Goal: Task Accomplishment & Management: Use online tool/utility

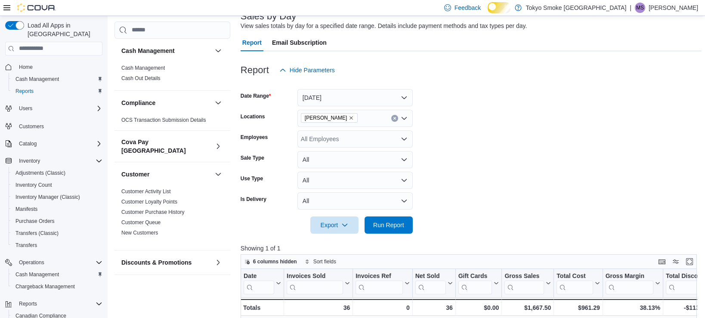
scroll to position [63, 0]
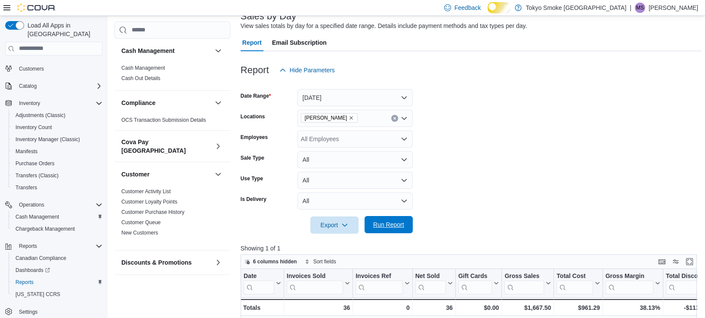
click at [397, 225] on span "Run Report" at bounding box center [389, 224] width 38 height 17
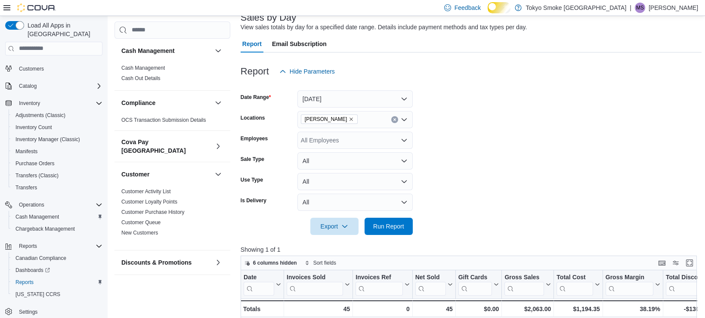
scroll to position [6, 0]
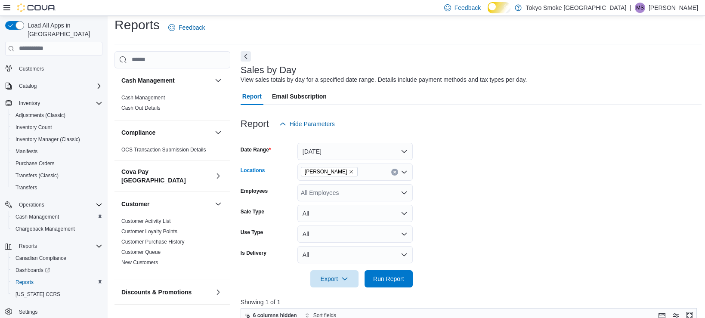
click at [350, 174] on icon "Remove Regina Quance from selection in this group" at bounding box center [351, 171] width 5 height 5
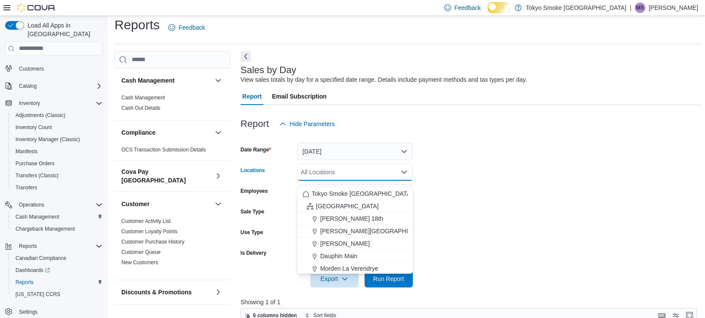
click at [357, 177] on div "All Locations Combo box. Selected. Combo box input. All Locations. Type some te…" at bounding box center [354, 172] width 115 height 17
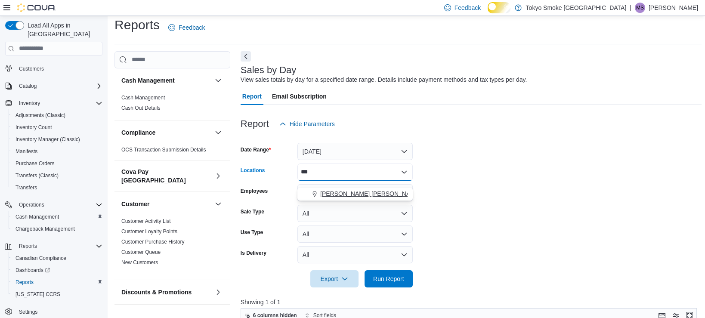
type input "***"
drag, startPoint x: 360, startPoint y: 192, endPoint x: 485, endPoint y: 205, distance: 125.6
click at [361, 192] on span "[PERSON_NAME] [PERSON_NAME]" at bounding box center [370, 193] width 101 height 9
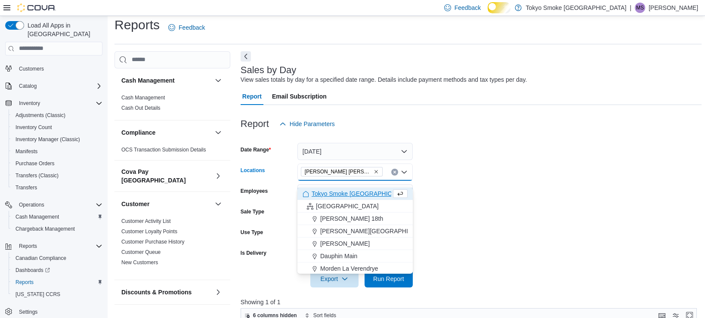
click at [487, 205] on form "Date Range Today Locations Melville Prince William Combo box. Selected. Melvill…" at bounding box center [471, 210] width 461 height 155
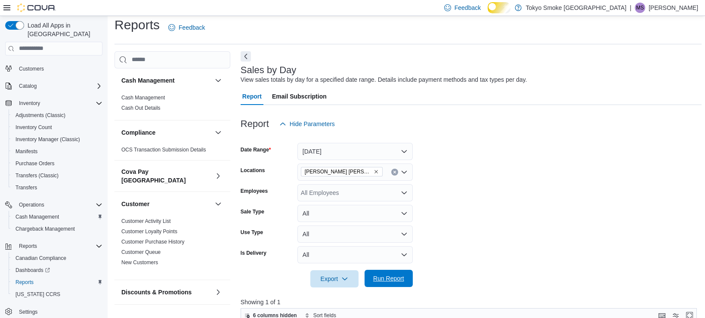
click at [403, 283] on span "Run Report" at bounding box center [388, 278] width 31 height 9
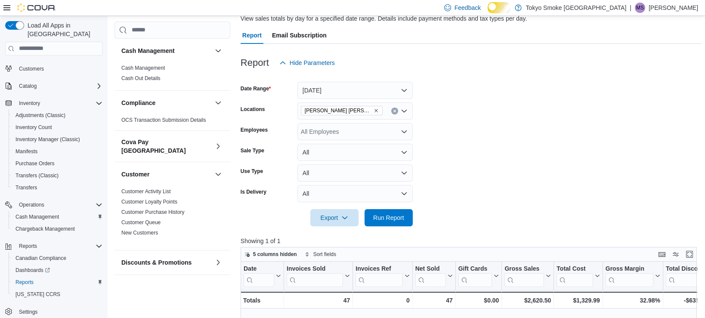
scroll to position [6, 0]
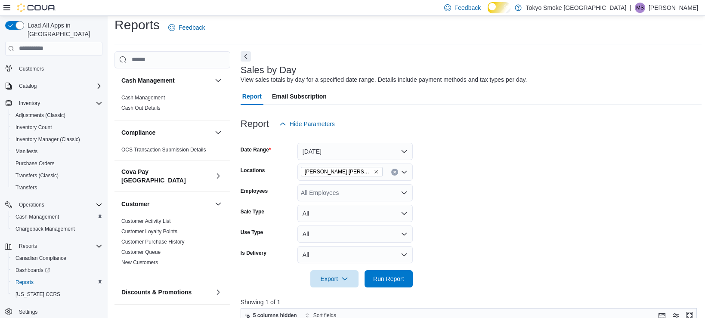
click at [377, 174] on icon "Remove Melville Prince William from selection in this group" at bounding box center [376, 171] width 5 height 5
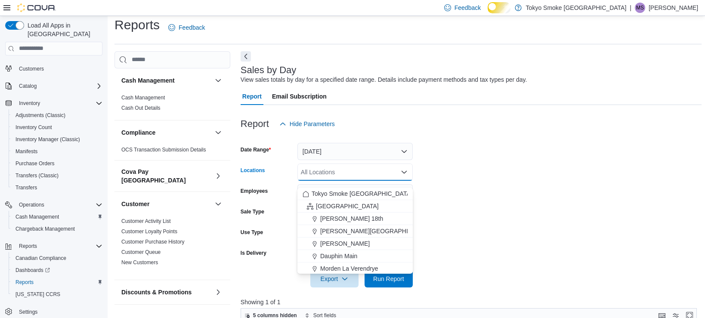
click at [376, 176] on div "All Locations Combo box. Selected. Combo box input. All Locations. Type some te…" at bounding box center [354, 172] width 115 height 17
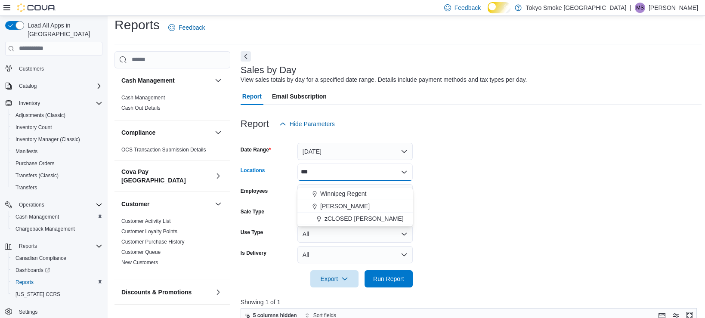
type input "***"
drag, startPoint x: 373, startPoint y: 204, endPoint x: 436, endPoint y: 197, distance: 62.8
click at [374, 204] on div "[PERSON_NAME]" at bounding box center [355, 206] width 105 height 9
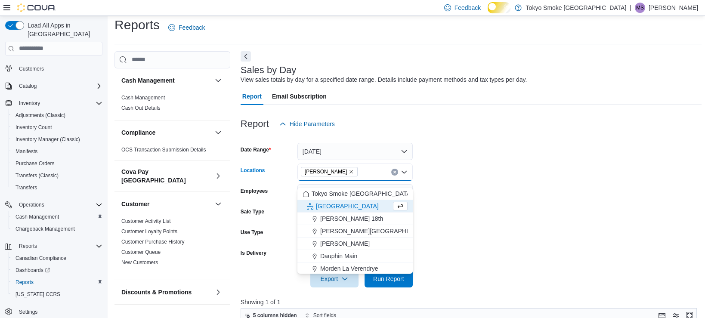
click at [441, 195] on form "Date Range [DATE] Locations [GEOGRAPHIC_DATA][PERSON_NAME] Combo box. Selected.…" at bounding box center [471, 210] width 461 height 155
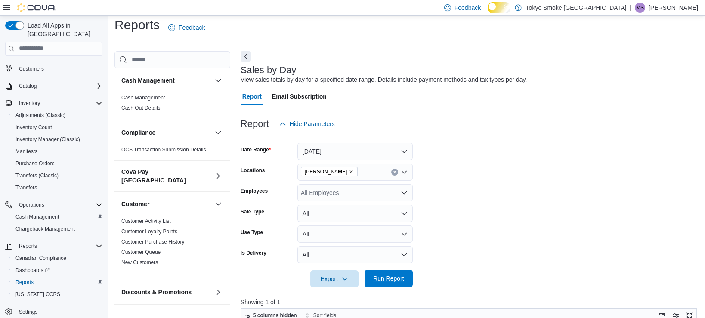
click at [387, 283] on span "Run Report" at bounding box center [388, 278] width 31 height 9
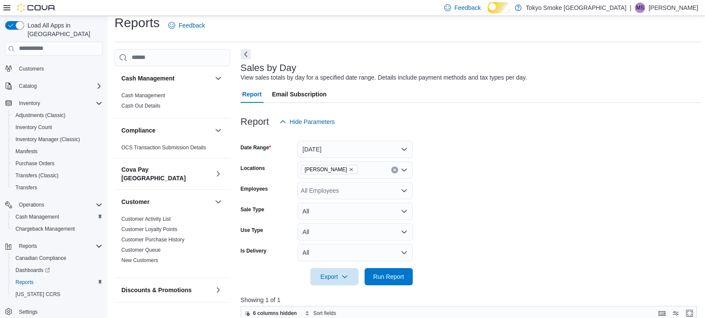
scroll to position [6, 0]
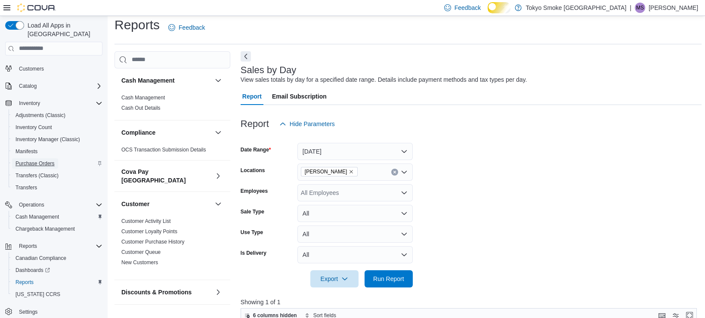
click at [41, 160] on span "Purchase Orders" at bounding box center [34, 163] width 39 height 7
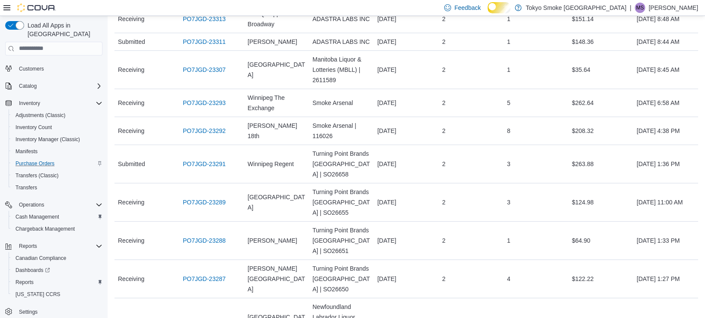
scroll to position [860, 0]
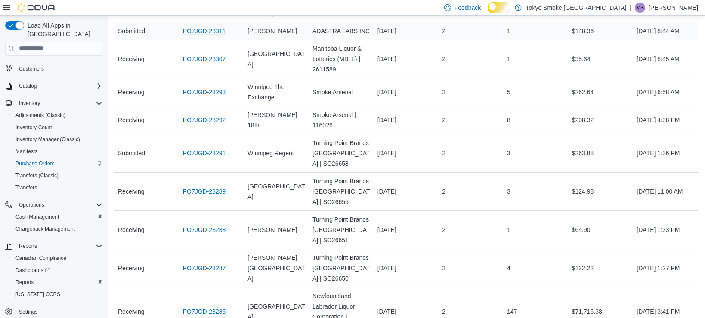
click at [226, 36] on link "PO7JGD-23311" at bounding box center [204, 31] width 43 height 10
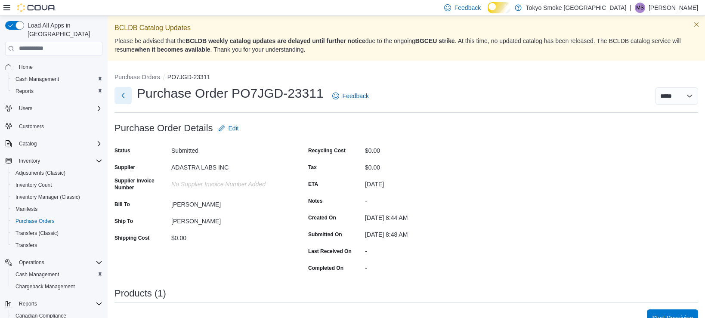
click at [127, 103] on button "Next" at bounding box center [122, 95] width 17 height 17
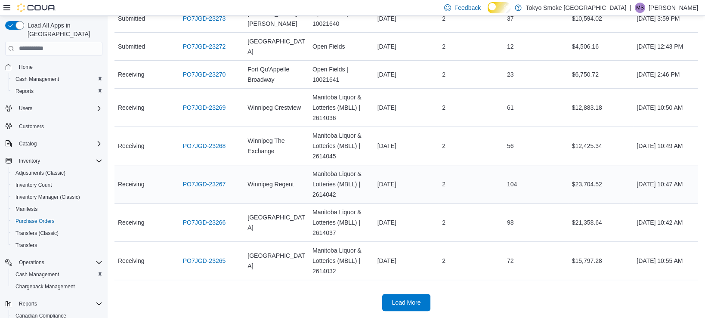
scroll to position [1843, 0]
click at [408, 298] on span "Load More" at bounding box center [406, 302] width 29 height 9
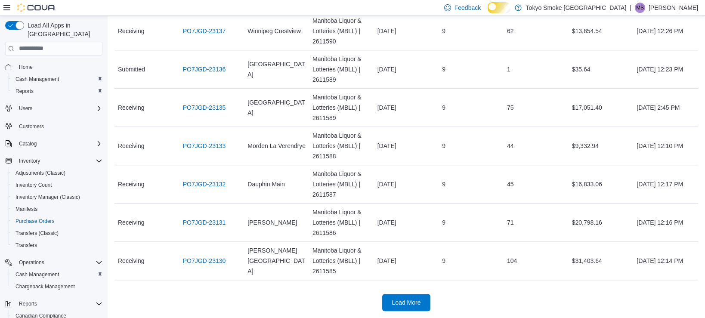
scroll to position [3909, 0]
click at [412, 303] on span "Load More" at bounding box center [406, 302] width 29 height 9
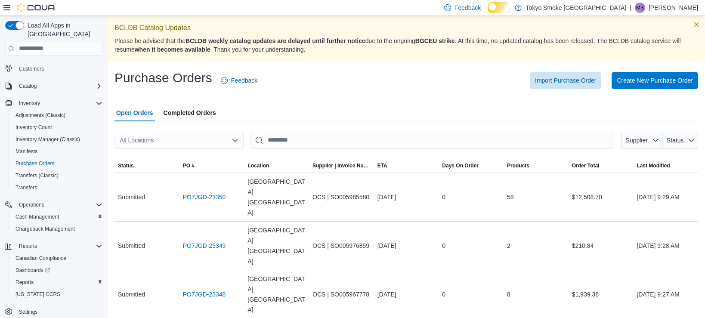
scroll to position [63, 0]
click at [34, 279] on span "Reports" at bounding box center [24, 282] width 18 height 7
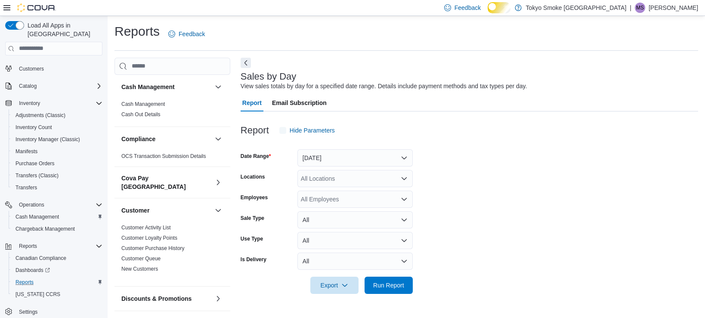
scroll to position [6, 0]
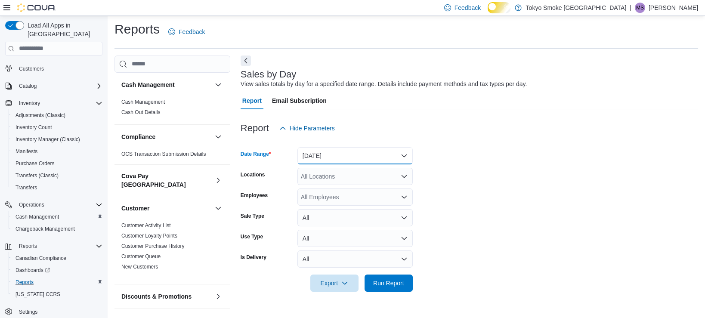
click at [342, 160] on button "[DATE]" at bounding box center [354, 155] width 115 height 17
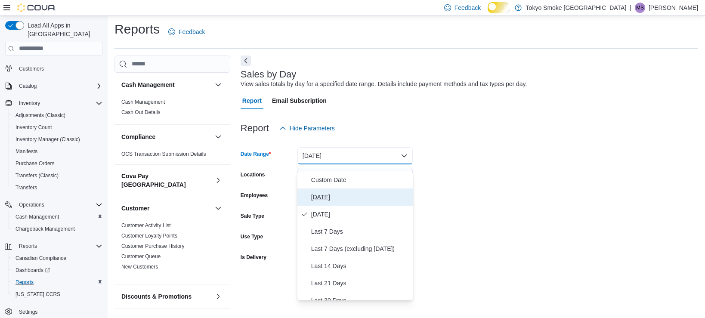
click at [331, 193] on span "[DATE]" at bounding box center [360, 197] width 98 height 10
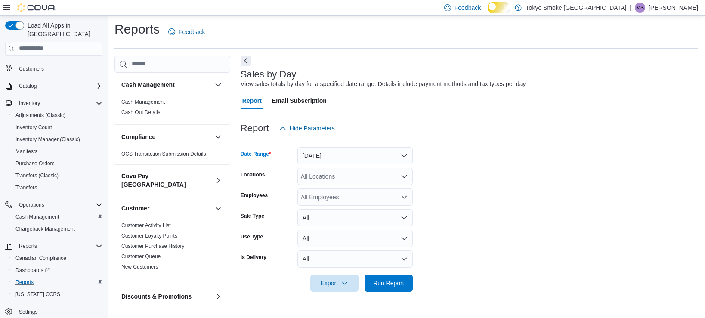
click at [334, 176] on div "All Locations" at bounding box center [354, 176] width 115 height 17
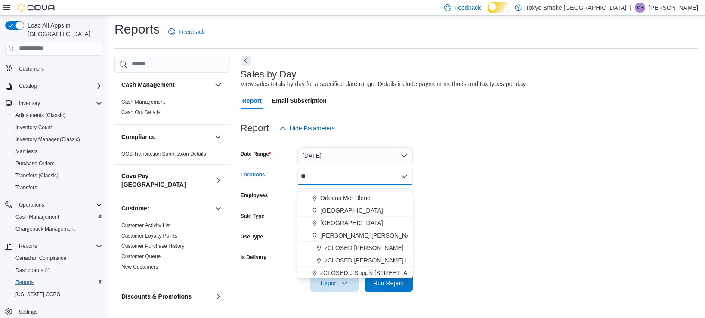
type input "*"
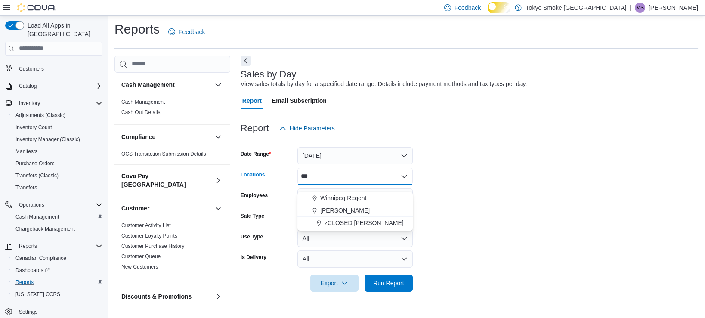
type input "***"
click at [356, 206] on span "[PERSON_NAME]" at bounding box center [344, 210] width 49 height 9
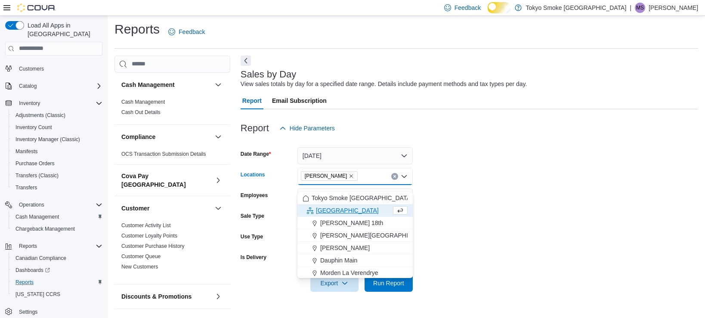
click at [377, 204] on button "[GEOGRAPHIC_DATA]" at bounding box center [354, 210] width 115 height 12
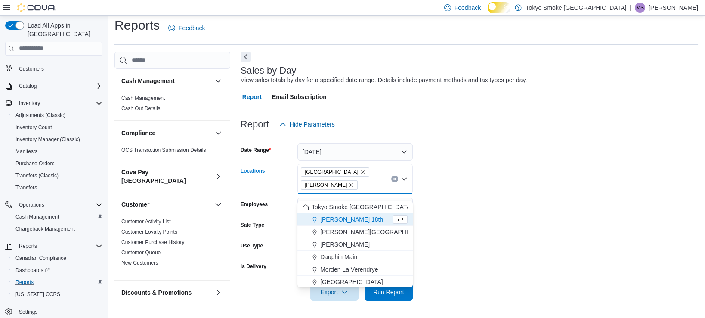
click at [360, 175] on icon "Remove Manitoba from selection in this group" at bounding box center [362, 172] width 5 height 5
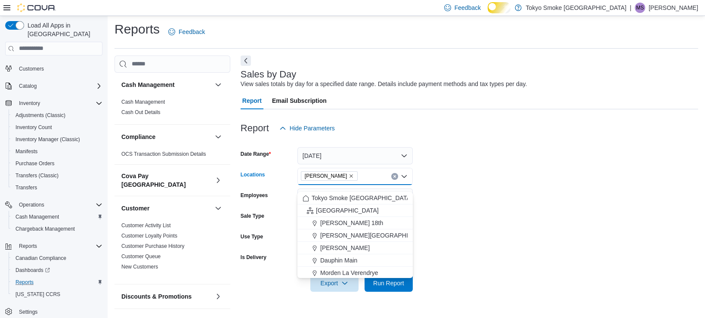
click at [454, 189] on form "Date Range [DATE] Locations [GEOGRAPHIC_DATA][PERSON_NAME] Combo box. Selected.…" at bounding box center [469, 214] width 457 height 155
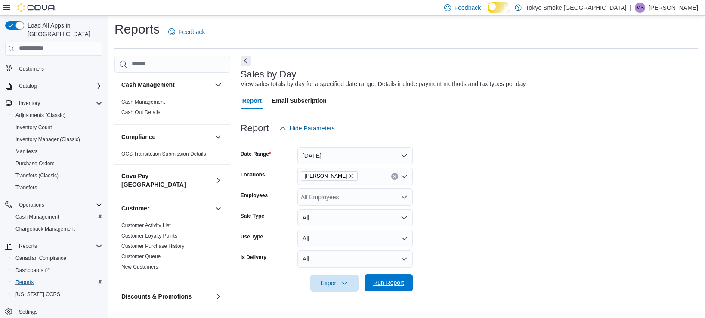
drag, startPoint x: 385, startPoint y: 282, endPoint x: 403, endPoint y: 268, distance: 22.7
click at [386, 282] on span "Run Report" at bounding box center [388, 282] width 31 height 9
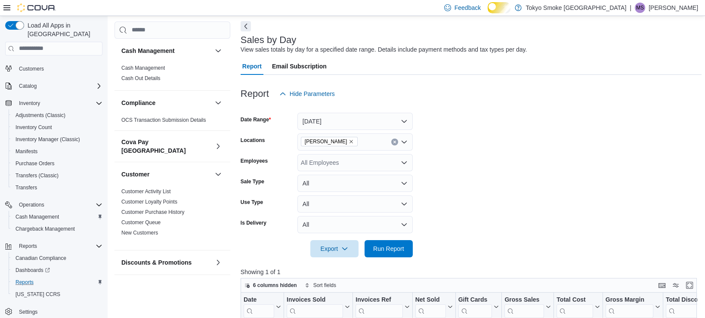
scroll to position [53, 0]
